Goal: Contribute content: Add original content to the website for others to see

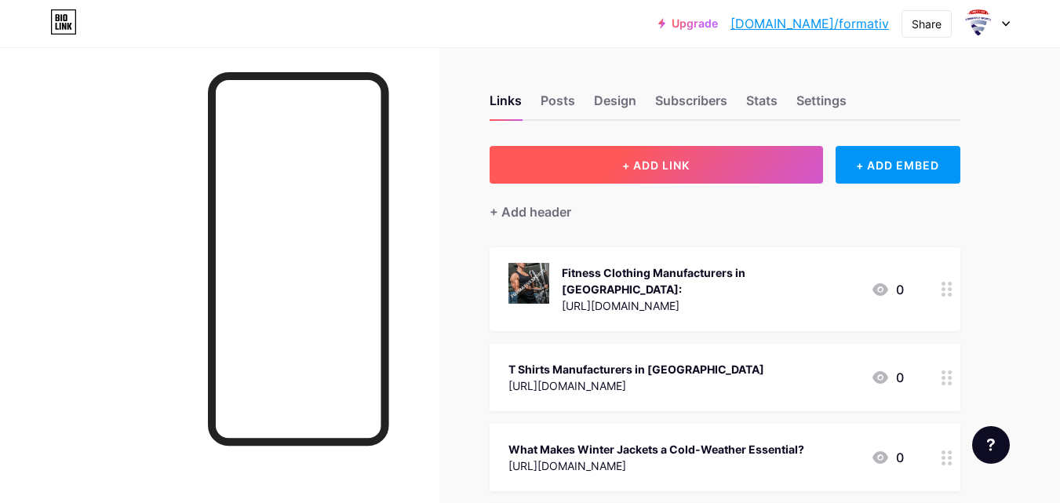
click at [670, 175] on button "+ ADD LINK" at bounding box center [656, 165] width 333 height 38
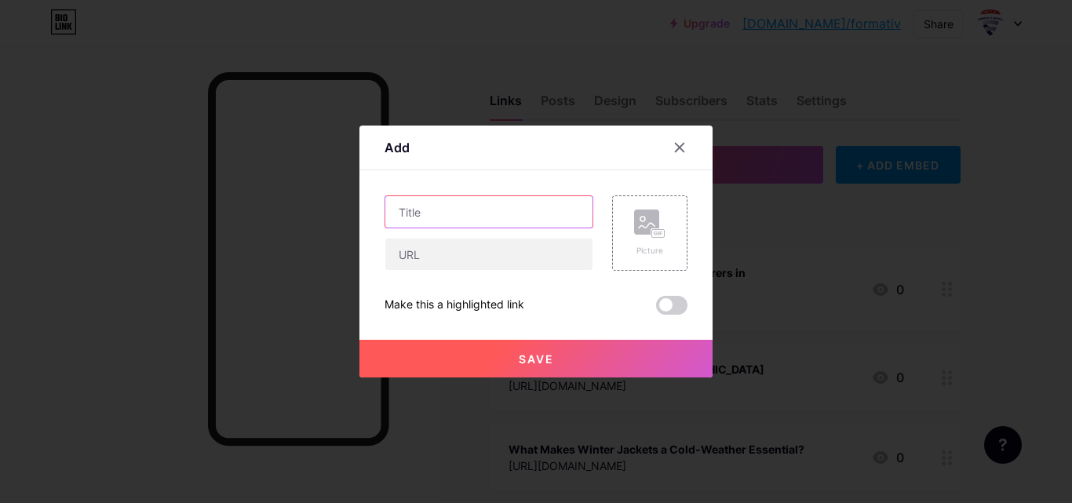
click at [483, 212] on input "text" at bounding box center [488, 211] width 207 height 31
paste input "Formative Sports Emerges Among Leading CAPS HATS Manufacturers in [GEOGRAPHIC_D…"
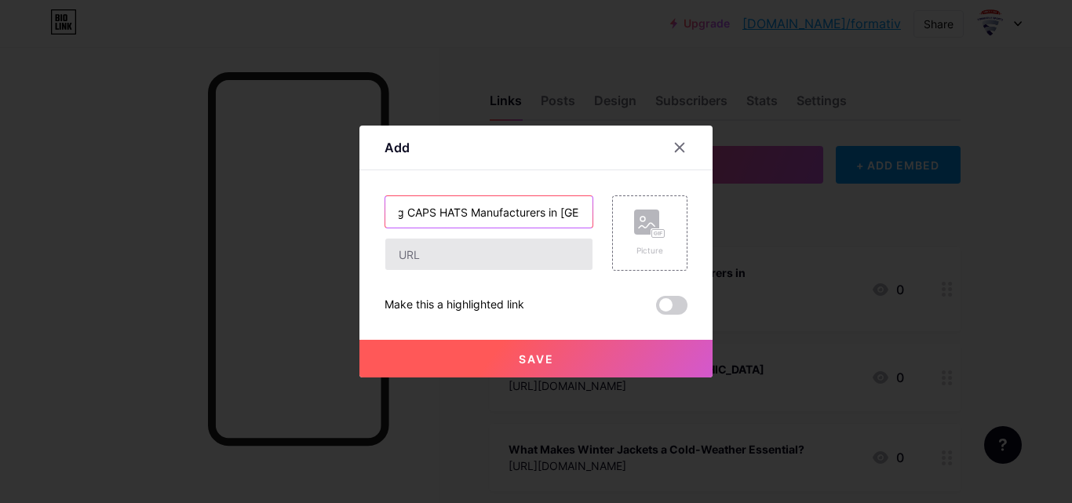
type input "Formative Sports Emerges Among Leading CAPS HATS Manufacturers in [GEOGRAPHIC_D…"
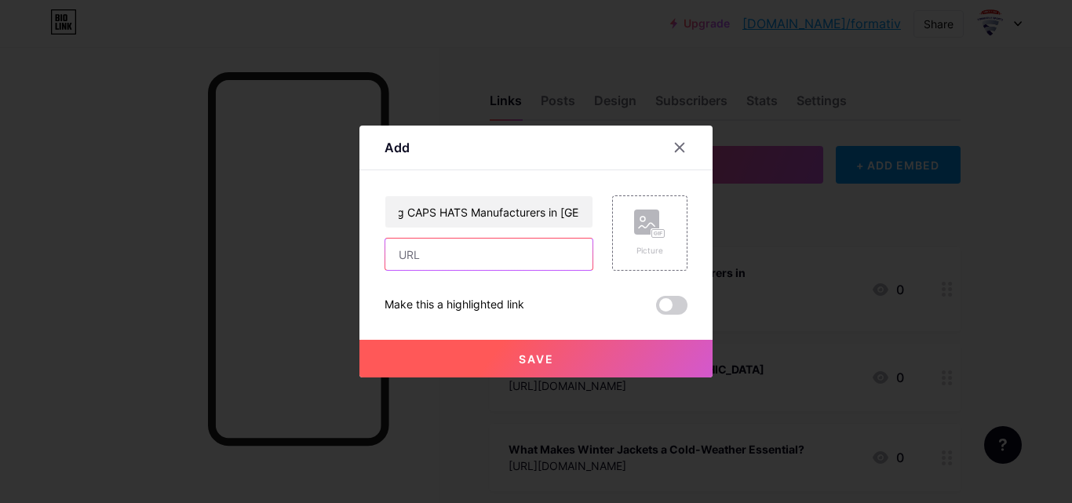
click at [461, 269] on input "text" at bounding box center [488, 254] width 207 height 31
paste input "[URL][DOMAIN_NAME]"
type input "[URL][DOMAIN_NAME]"
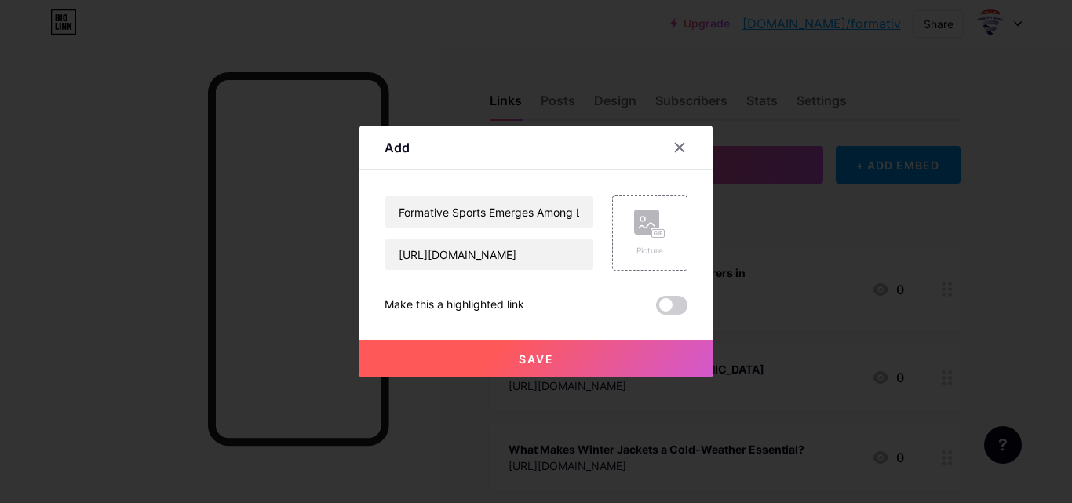
click at [570, 357] on button "Save" at bounding box center [535, 359] width 353 height 38
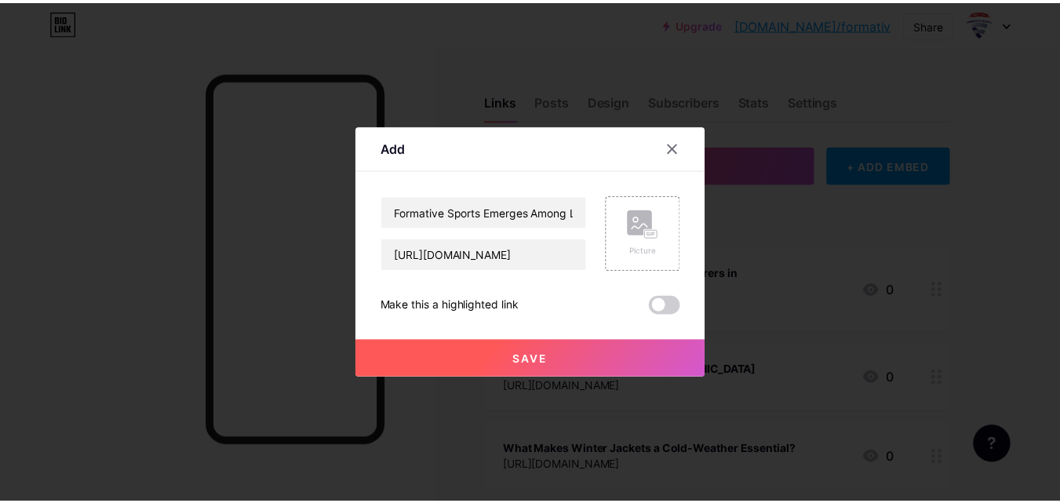
scroll to position [0, 0]
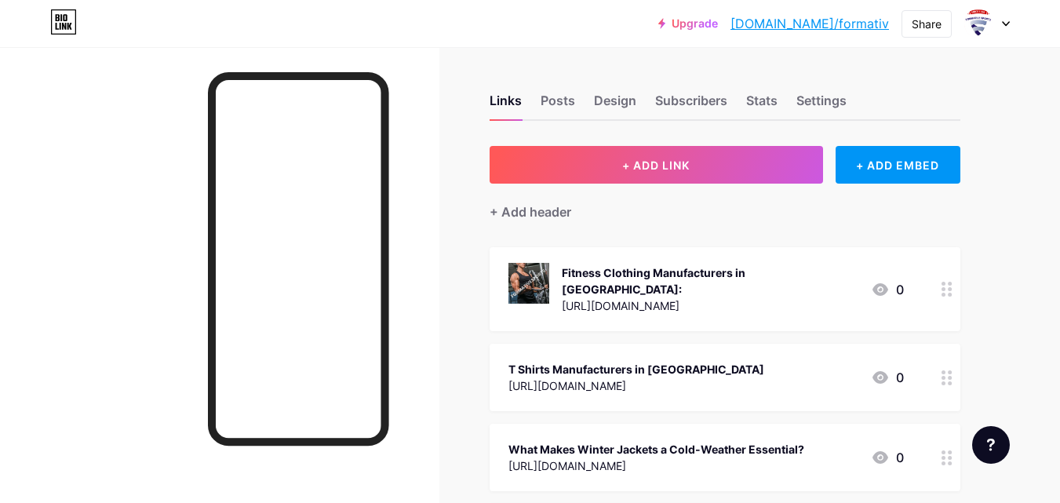
click at [848, 24] on link "[DOMAIN_NAME]/formativ" at bounding box center [810, 23] width 159 height 19
